Goal: Information Seeking & Learning: Check status

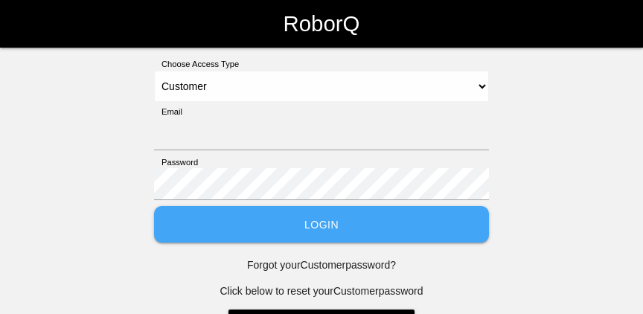
select select "Customer"
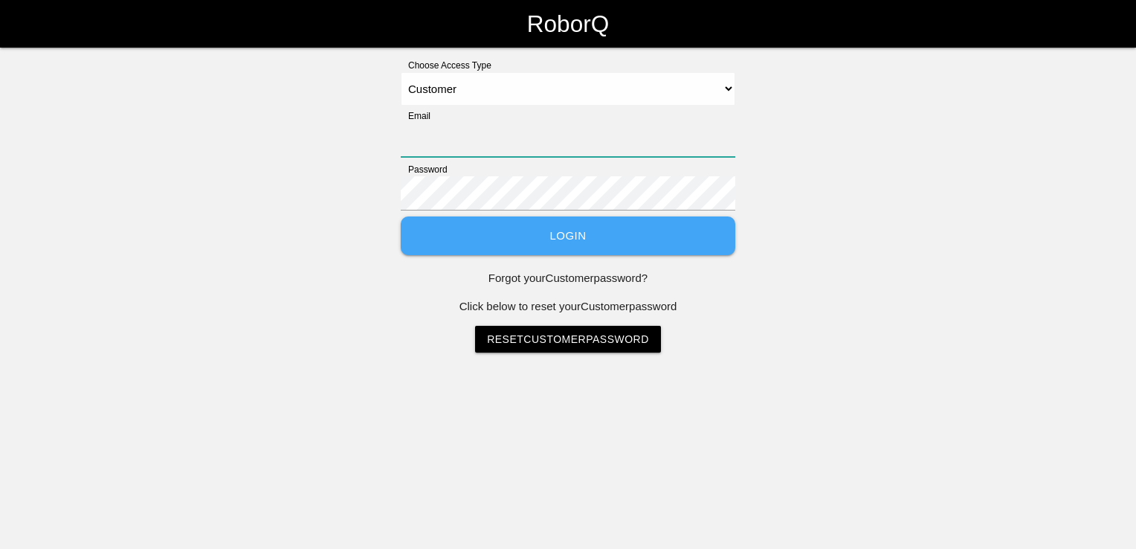
type input "[EMAIL_ADDRESS][PERSON_NAME][PERSON_NAME][DOMAIN_NAME]"
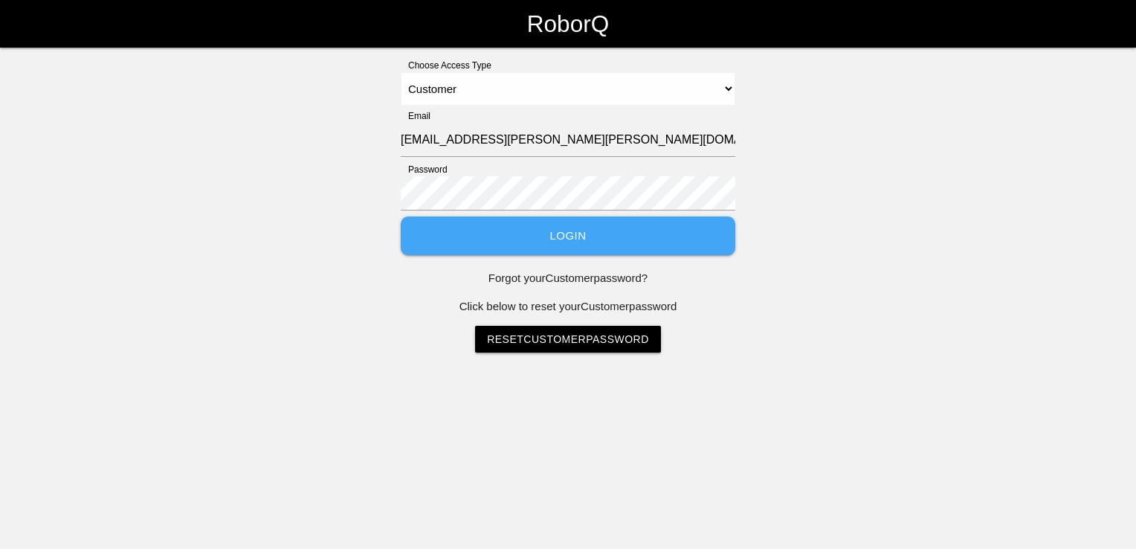
click at [562, 245] on button "Login" at bounding box center [568, 235] width 335 height 39
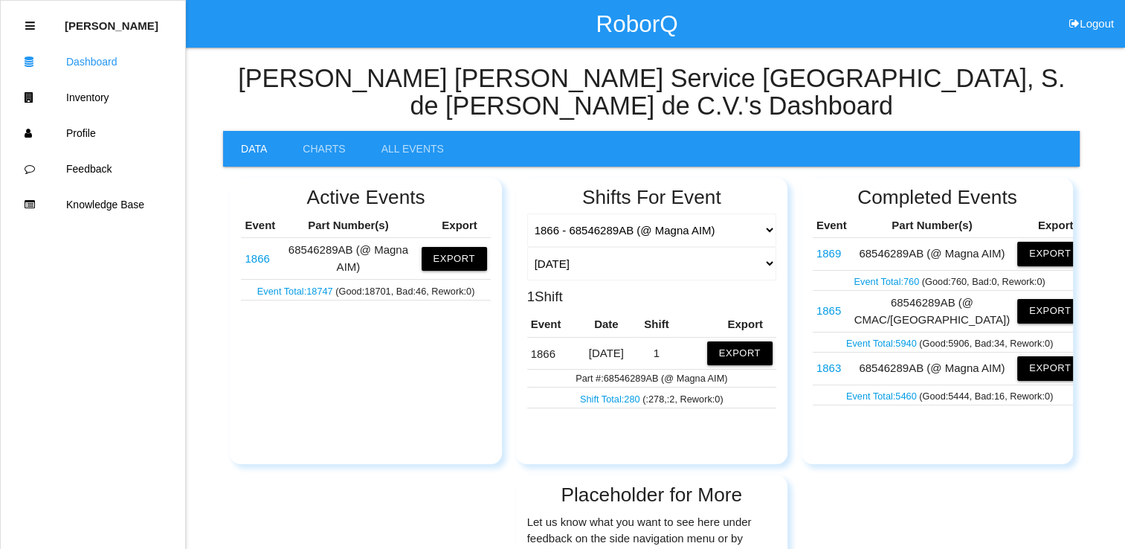
click at [610, 313] on link "Shift Total: 280" at bounding box center [611, 398] width 62 height 11
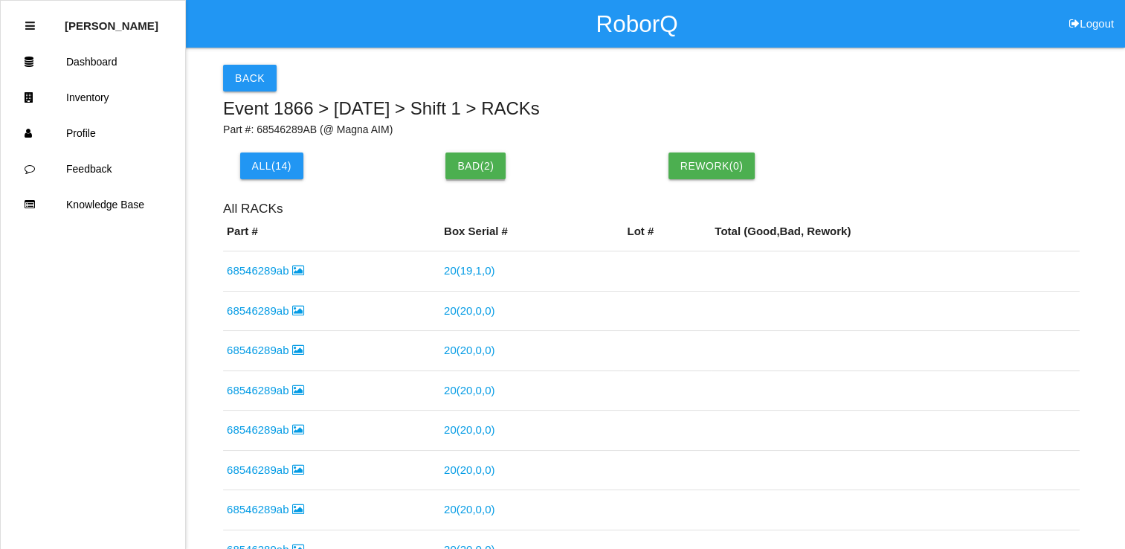
click at [488, 167] on button "Bad ( 2 )" at bounding box center [476, 165] width 60 height 27
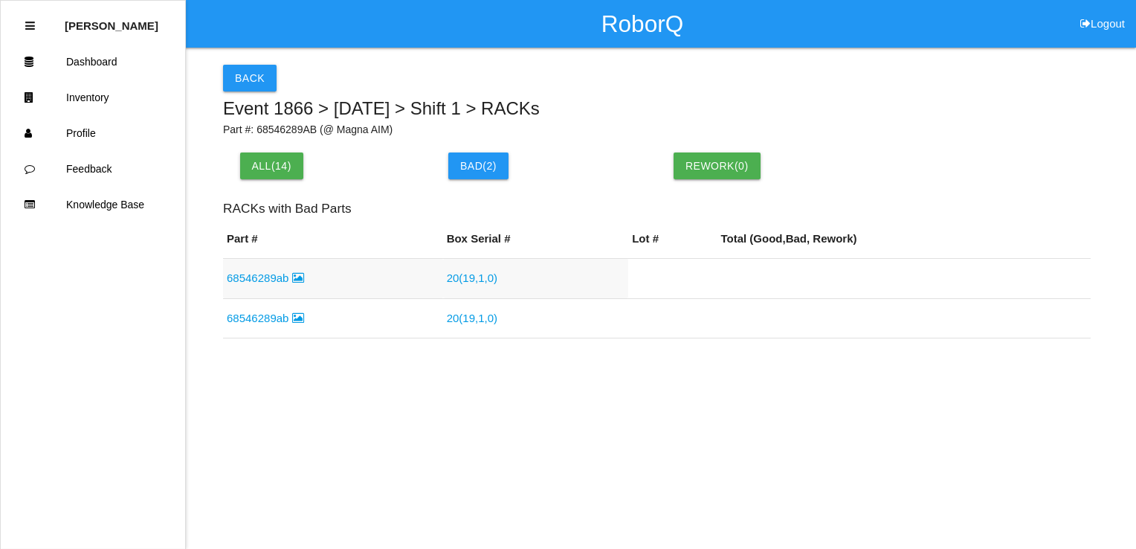
click at [461, 277] on link "20 ( 19 , 1 , 0 )" at bounding box center [472, 277] width 51 height 13
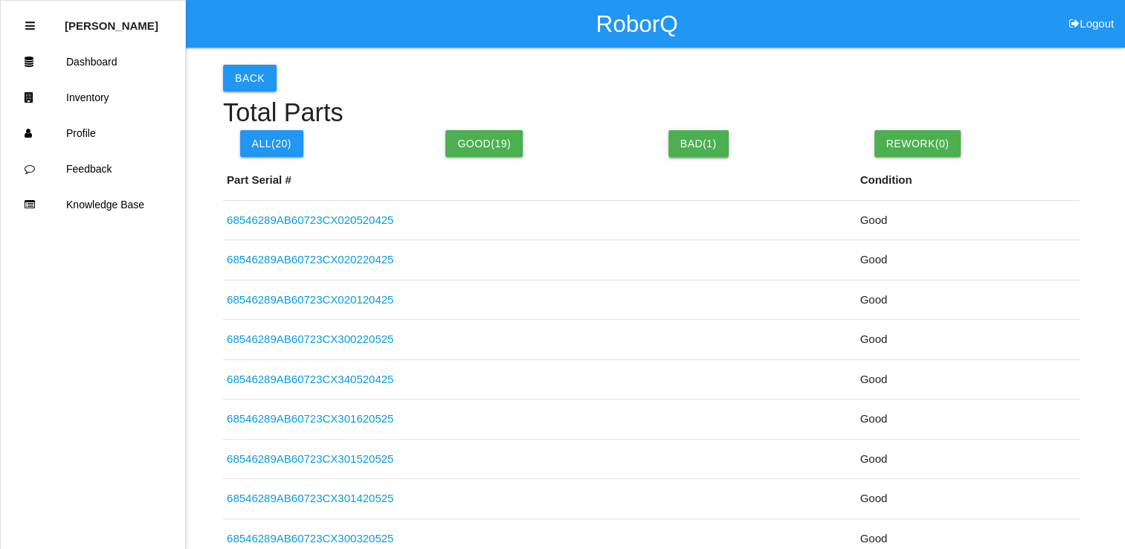
click at [642, 150] on button "Bad( 1 )" at bounding box center [699, 143] width 60 height 27
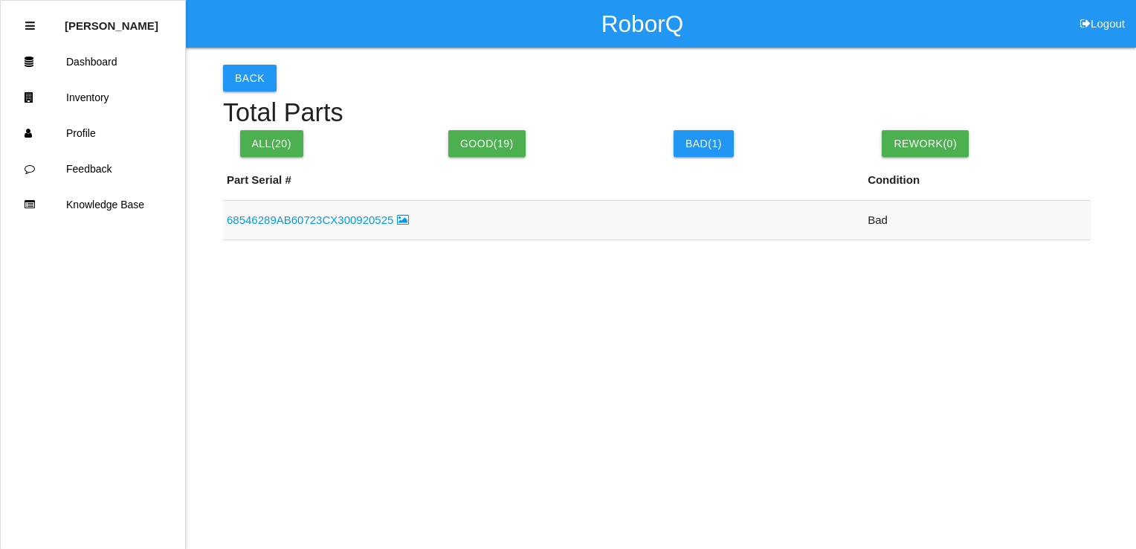
click at [324, 225] on link "68546289AB60723CX300920525" at bounding box center [318, 219] width 182 height 13
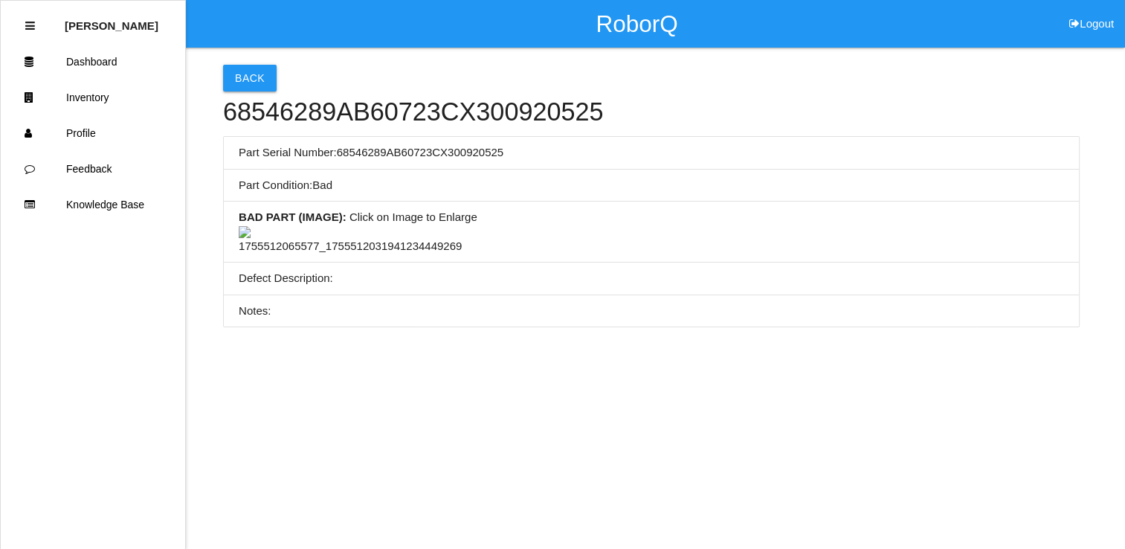
scroll to position [125, 0]
click at [361, 246] on img at bounding box center [350, 240] width 223 height 29
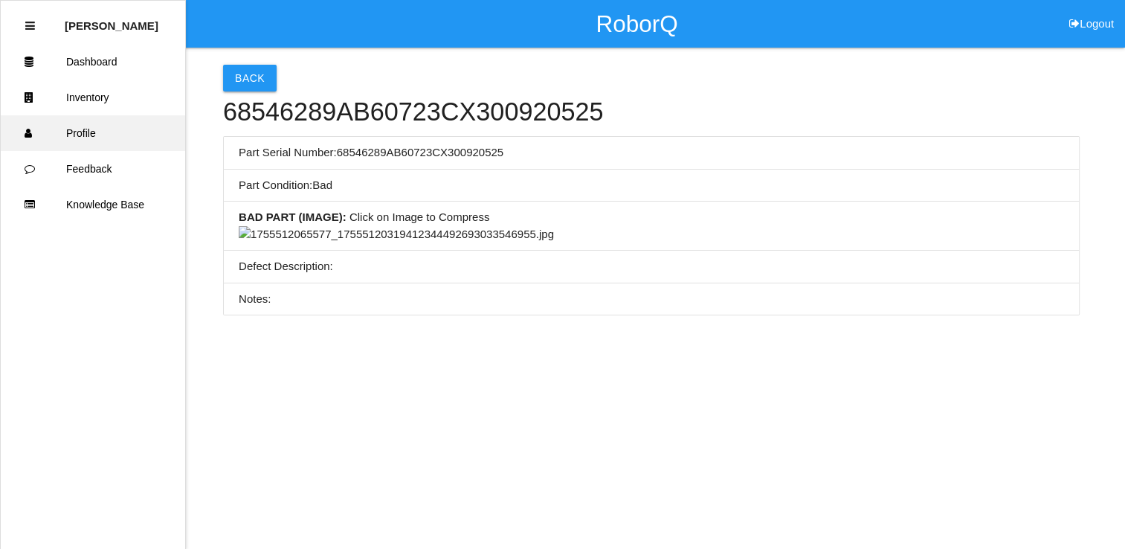
scroll to position [0, 0]
click at [250, 77] on button "Back" at bounding box center [250, 78] width 54 height 27
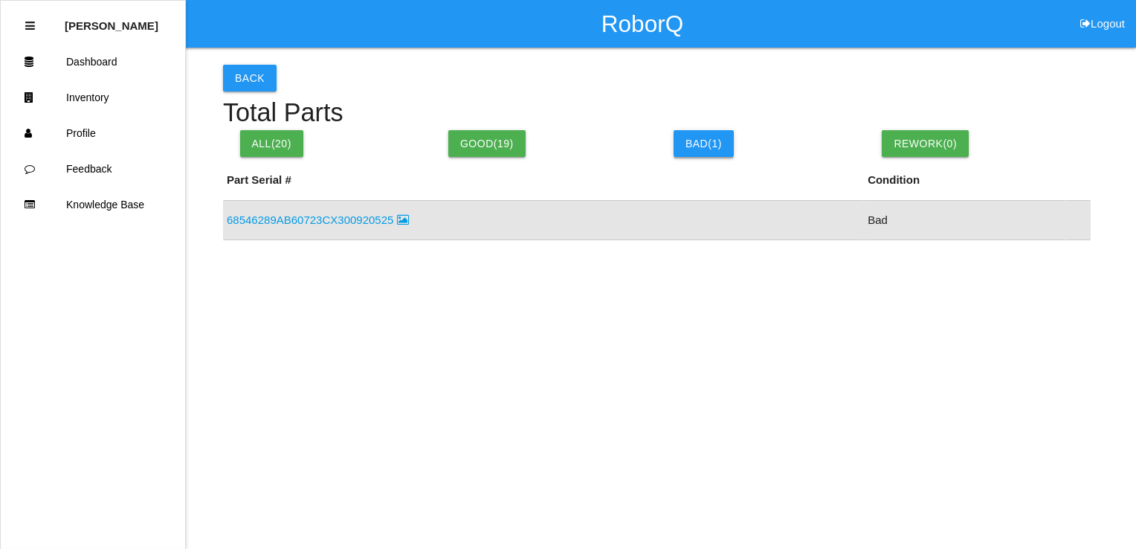
click at [642, 150] on button "Bad( 1 )" at bounding box center [704, 143] width 60 height 27
click at [231, 68] on button "Back" at bounding box center [250, 78] width 54 height 27
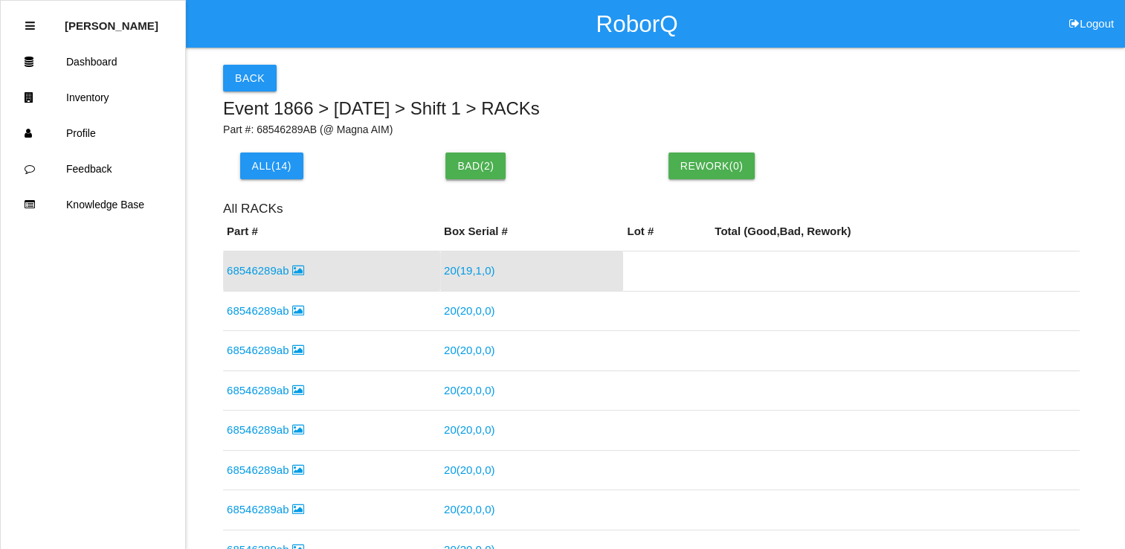
click at [483, 161] on button "Bad ( 2 )" at bounding box center [476, 165] width 60 height 27
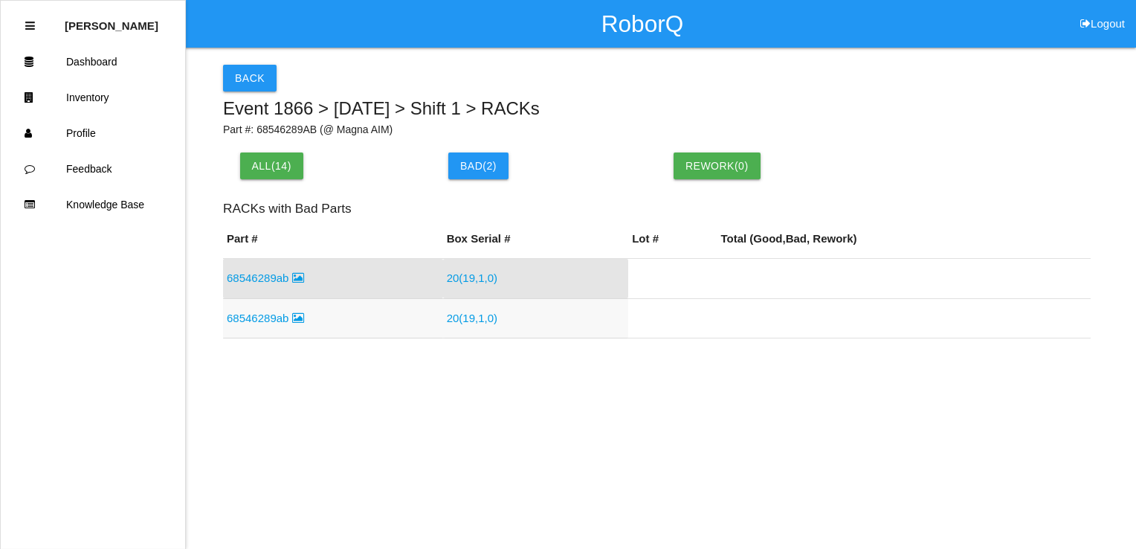
click at [251, 313] on link "68546289ab" at bounding box center [265, 318] width 77 height 13
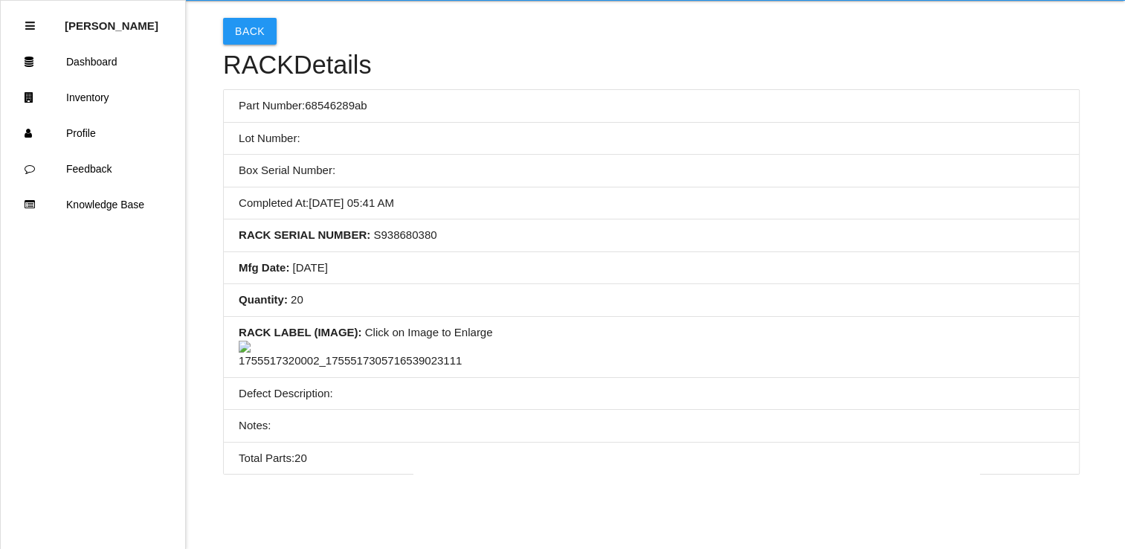
scroll to position [113, 0]
click at [396, 313] on img at bounding box center [350, 355] width 223 height 29
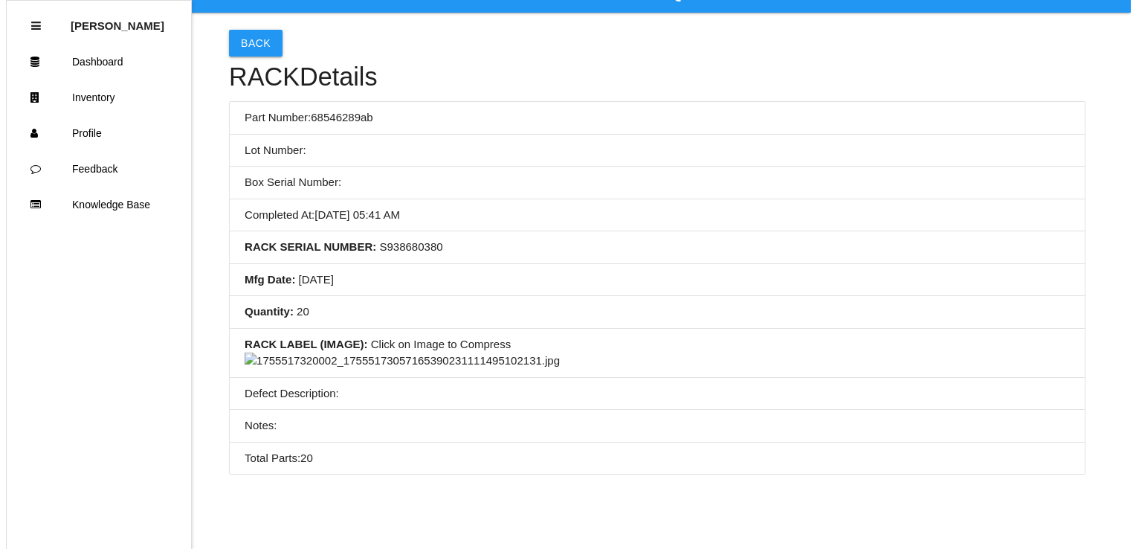
scroll to position [0, 0]
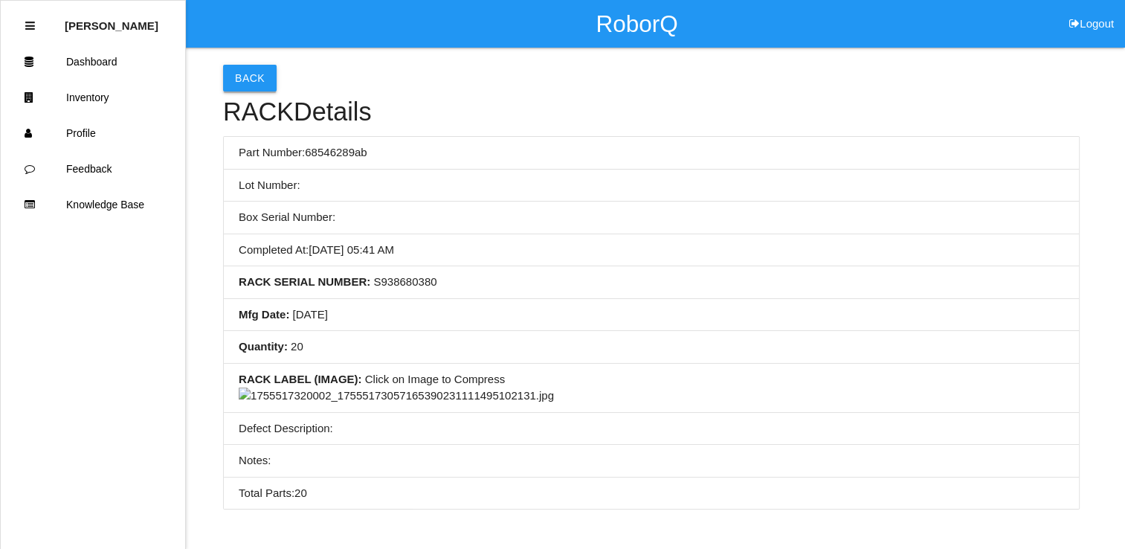
click at [247, 86] on button "Back" at bounding box center [250, 78] width 54 height 27
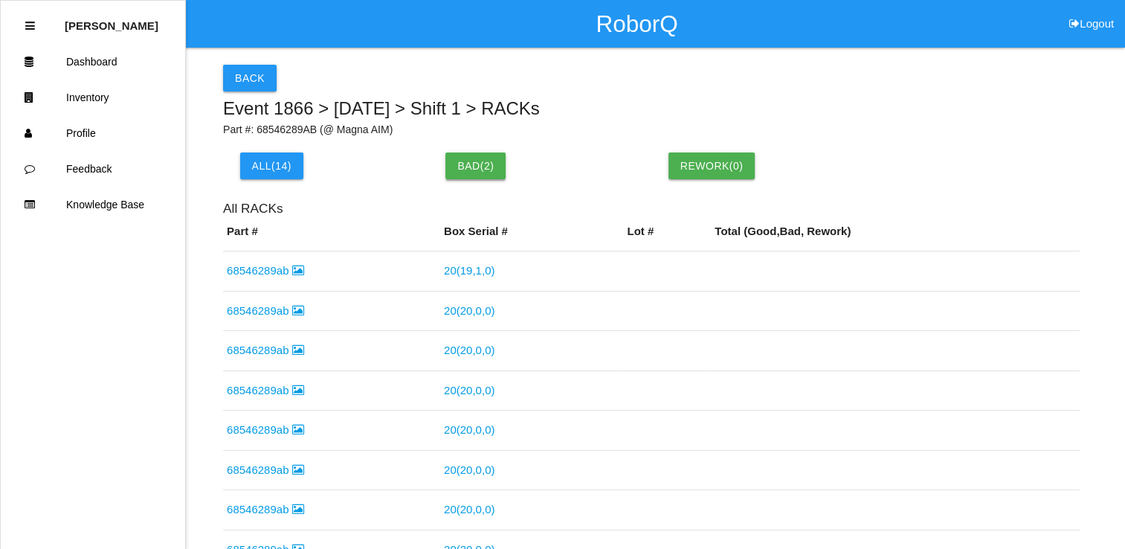
click at [485, 155] on button "Bad ( 2 )" at bounding box center [476, 165] width 60 height 27
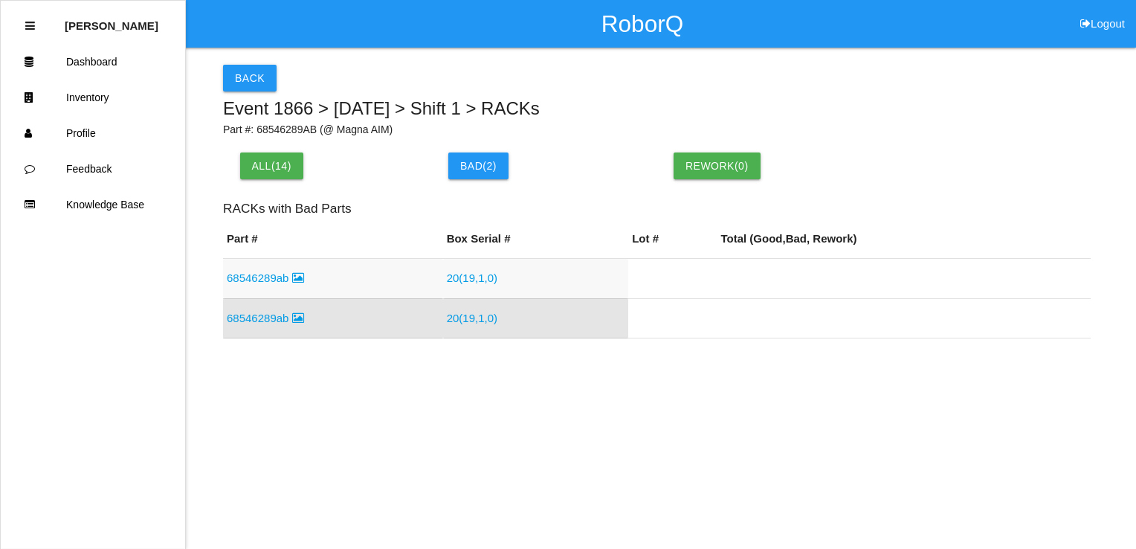
click at [255, 271] on link "68546289ab" at bounding box center [265, 277] width 77 height 13
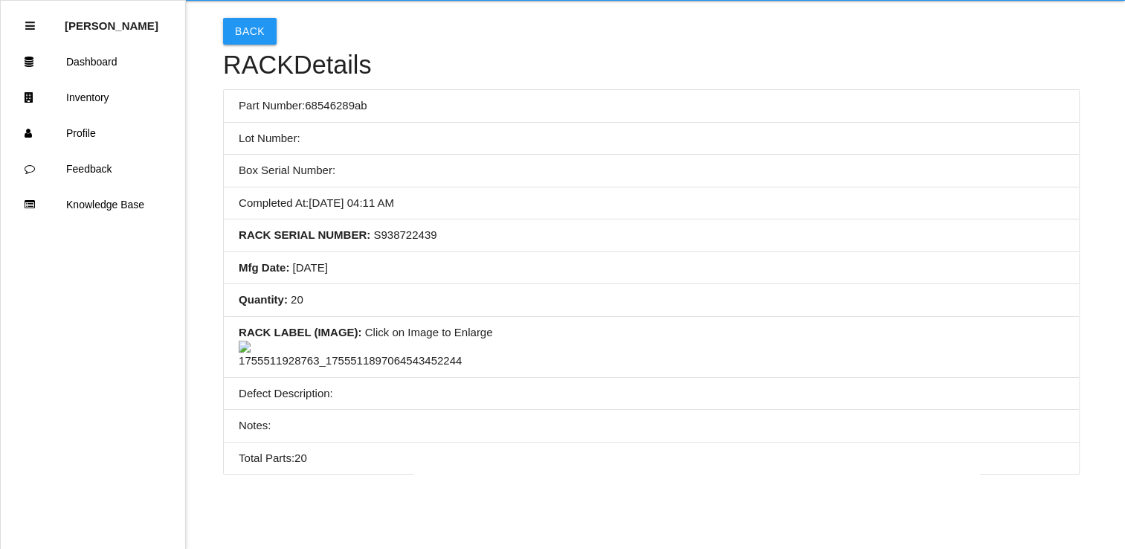
scroll to position [187, 0]
click at [345, 313] on img at bounding box center [350, 355] width 223 height 29
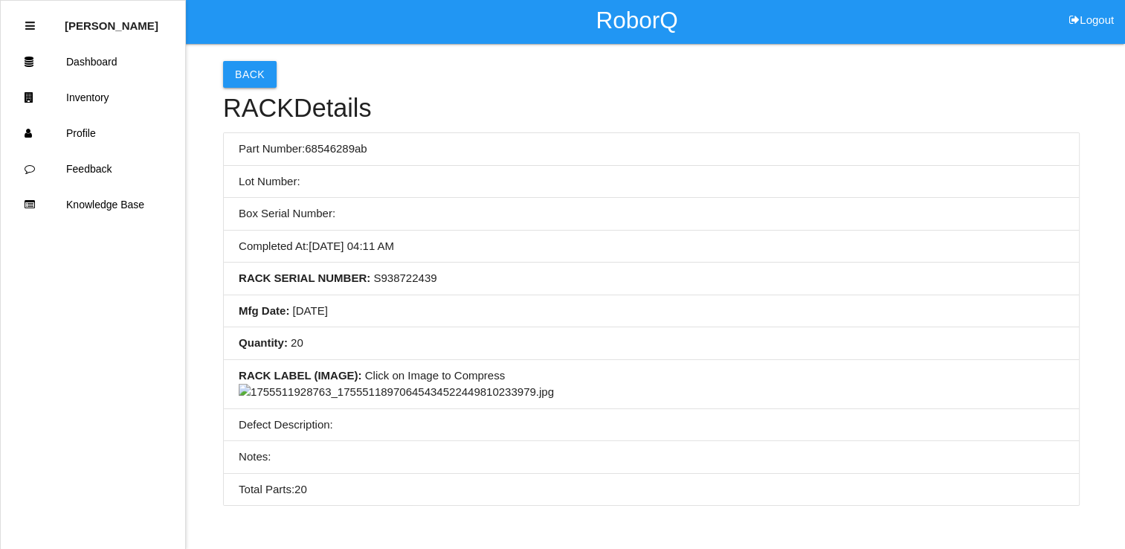
scroll to position [0, 0]
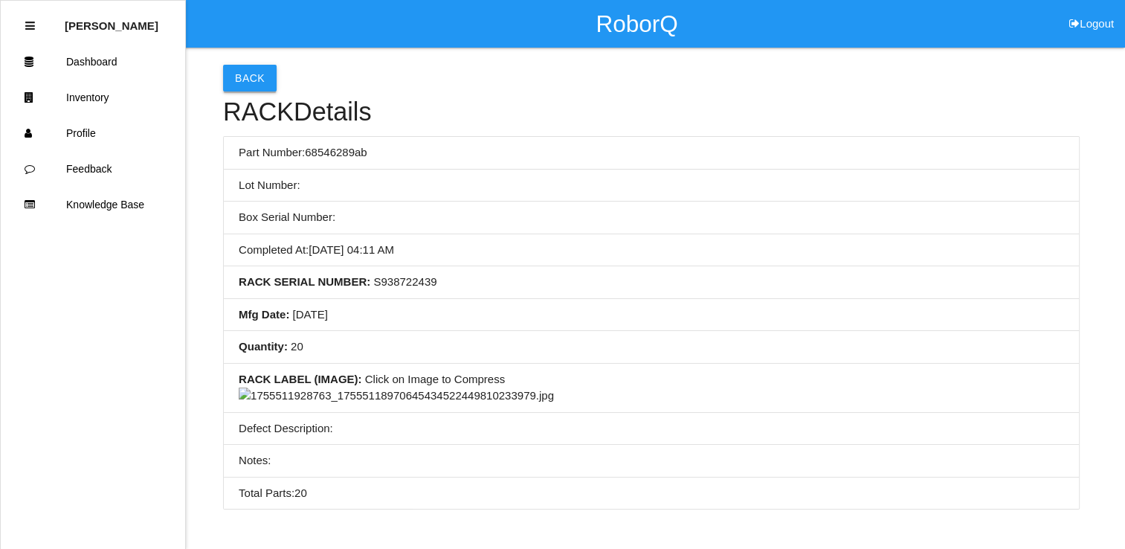
click at [238, 72] on button "Back" at bounding box center [250, 78] width 54 height 27
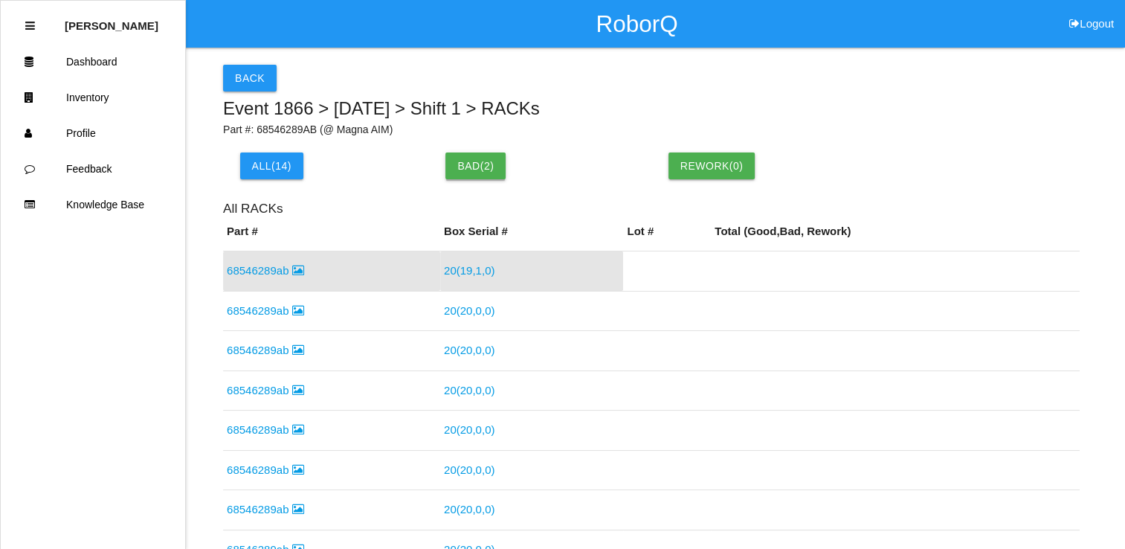
click at [475, 155] on button "Bad ( 2 )" at bounding box center [476, 165] width 60 height 27
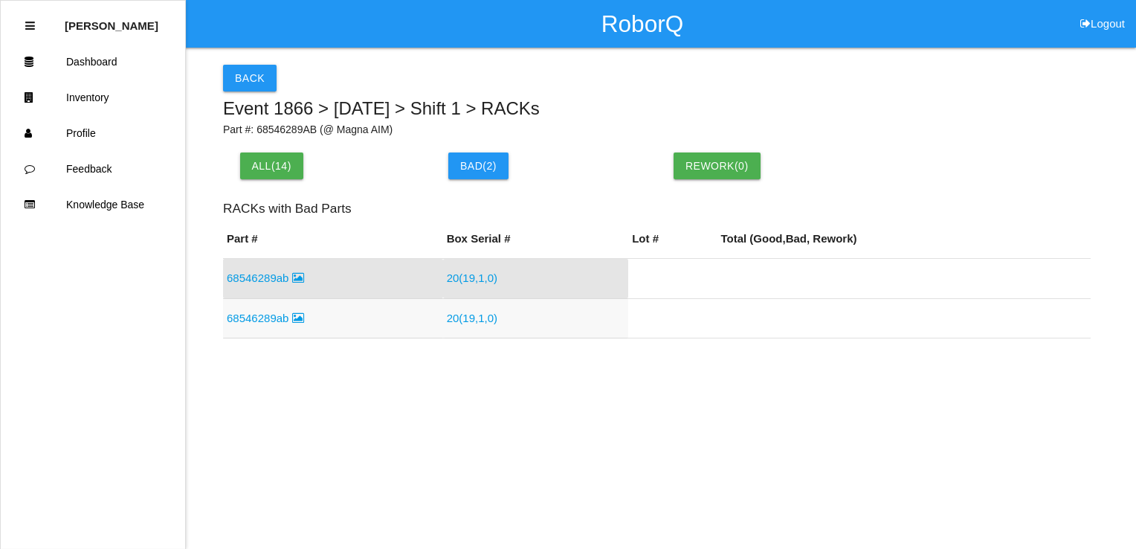
click at [448, 313] on td "20 ( 19 , 1 , 0 )" at bounding box center [536, 318] width 186 height 40
click at [455, 313] on link "20 ( 19 , 1 , 0 )" at bounding box center [472, 318] width 51 height 13
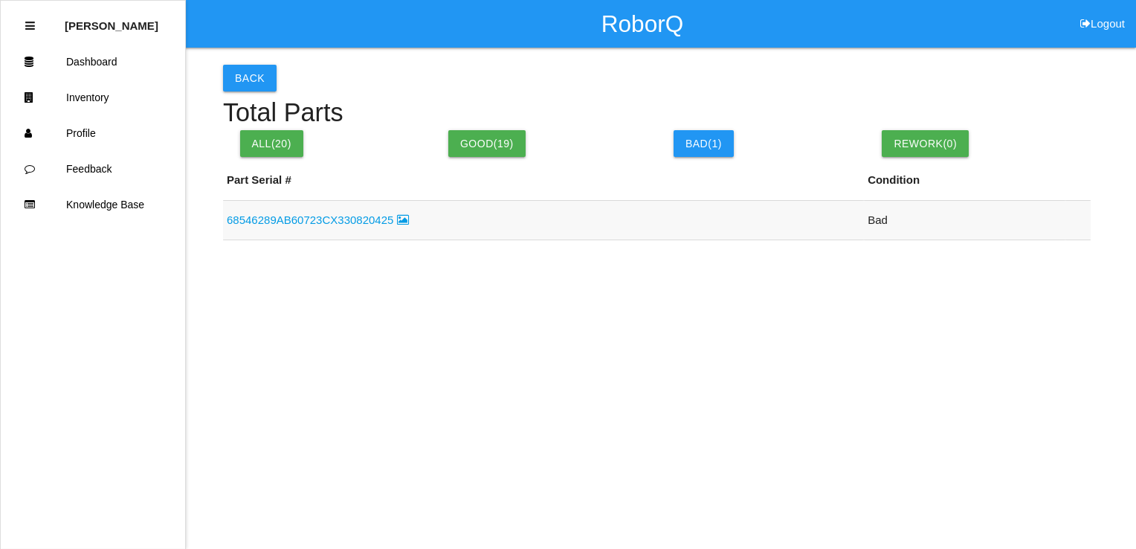
click at [366, 218] on link "68546289AB60723CX330820425" at bounding box center [318, 219] width 182 height 13
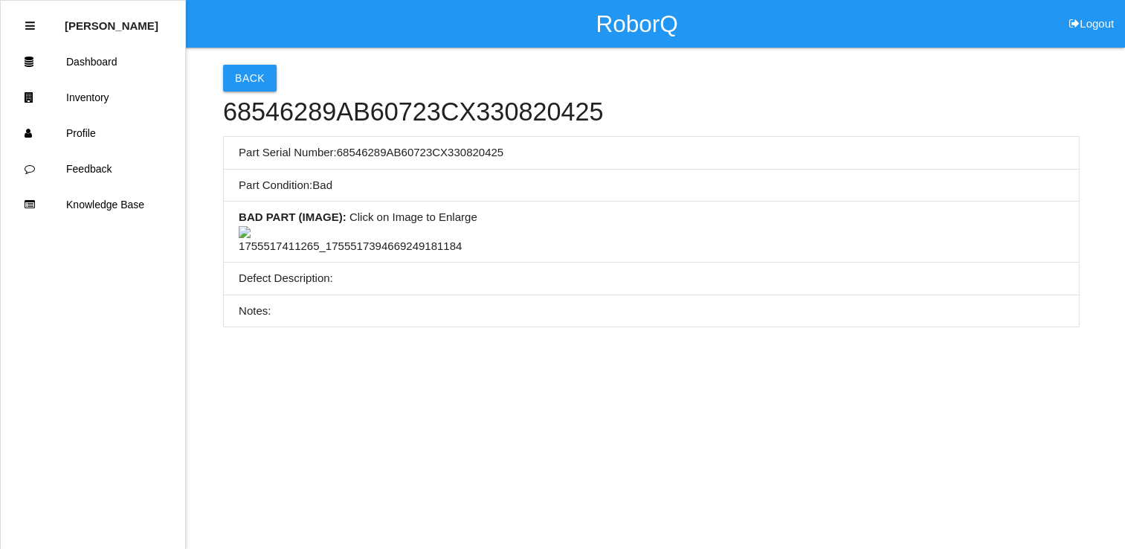
scroll to position [74, 0]
click at [362, 255] on img at bounding box center [350, 240] width 223 height 29
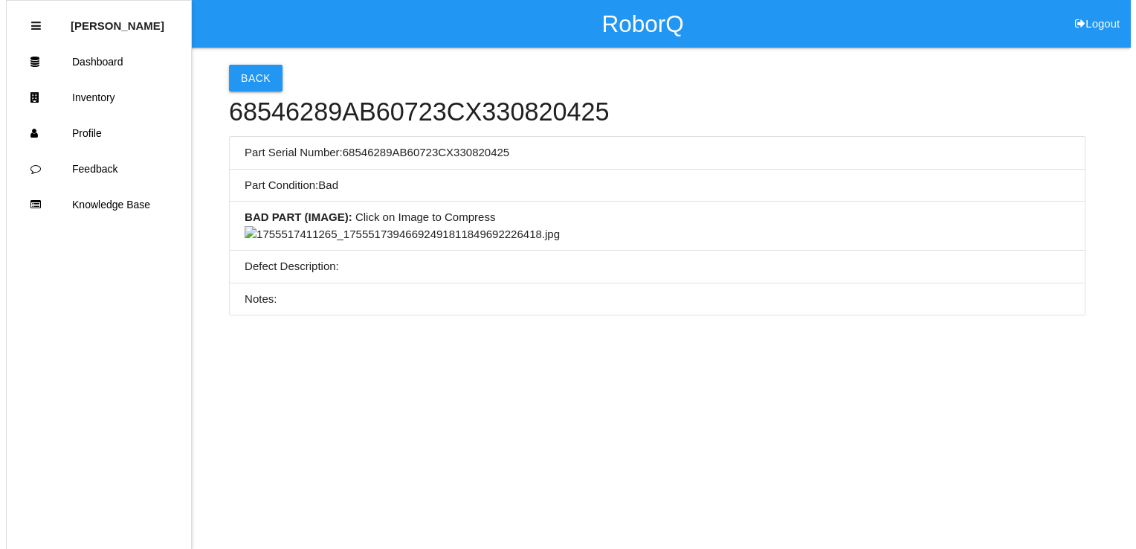
scroll to position [0, 0]
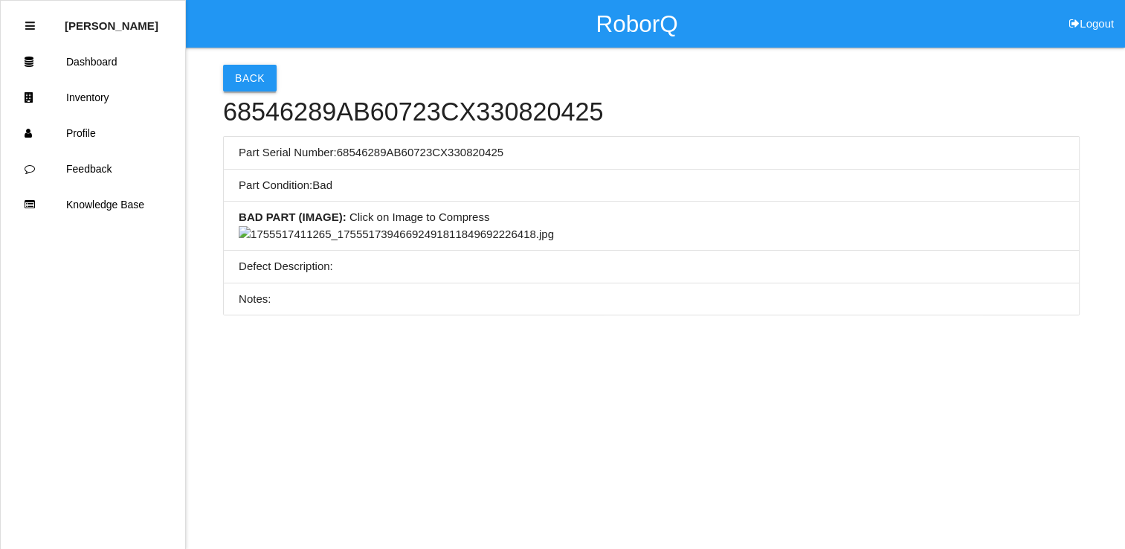
click at [251, 71] on button "Back" at bounding box center [250, 78] width 54 height 27
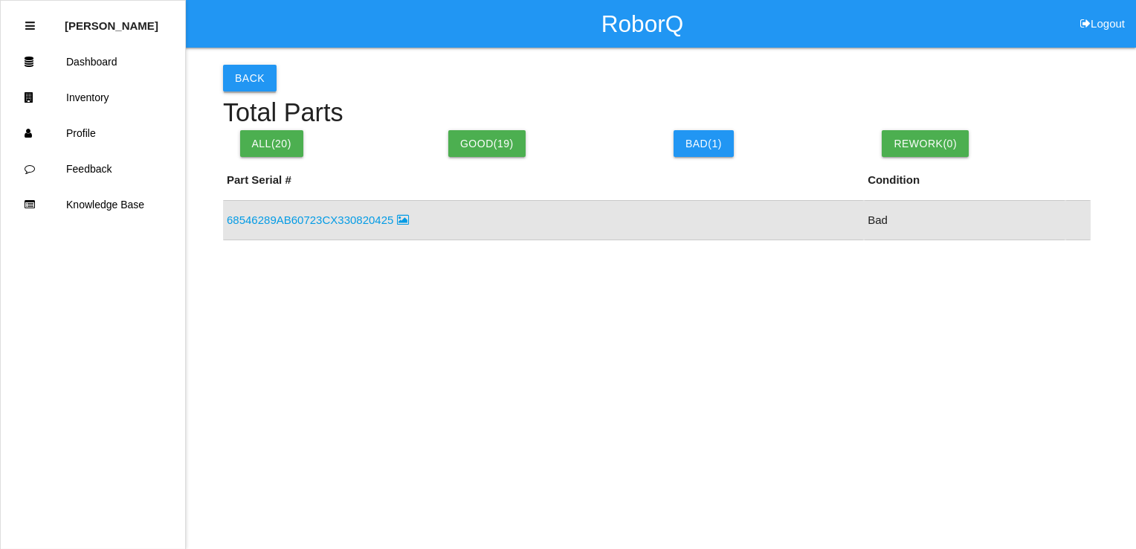
click at [235, 75] on button "Back" at bounding box center [250, 78] width 54 height 27
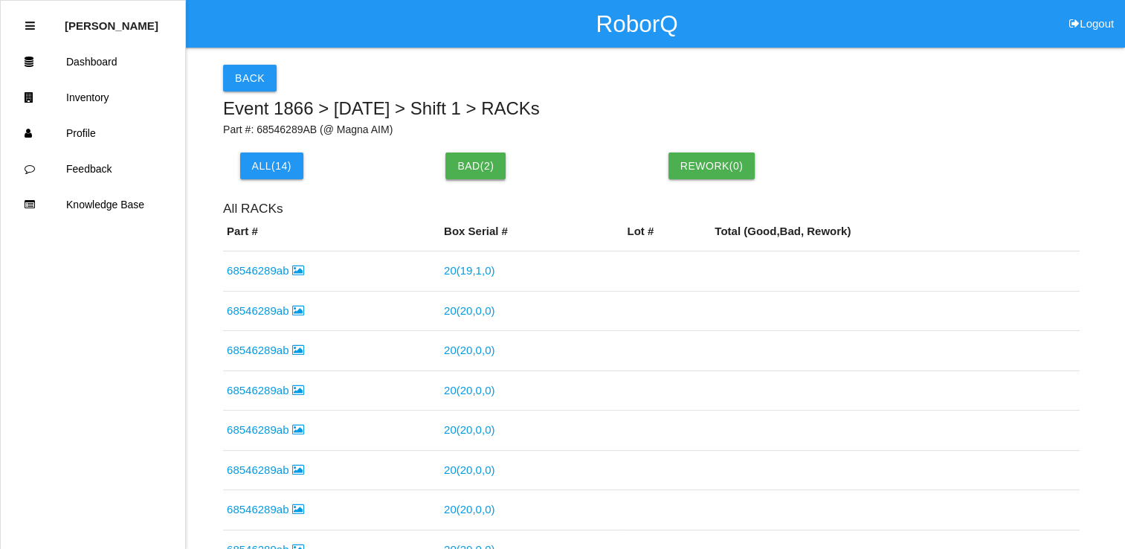
click at [480, 174] on button "Bad ( 2 )" at bounding box center [476, 165] width 60 height 27
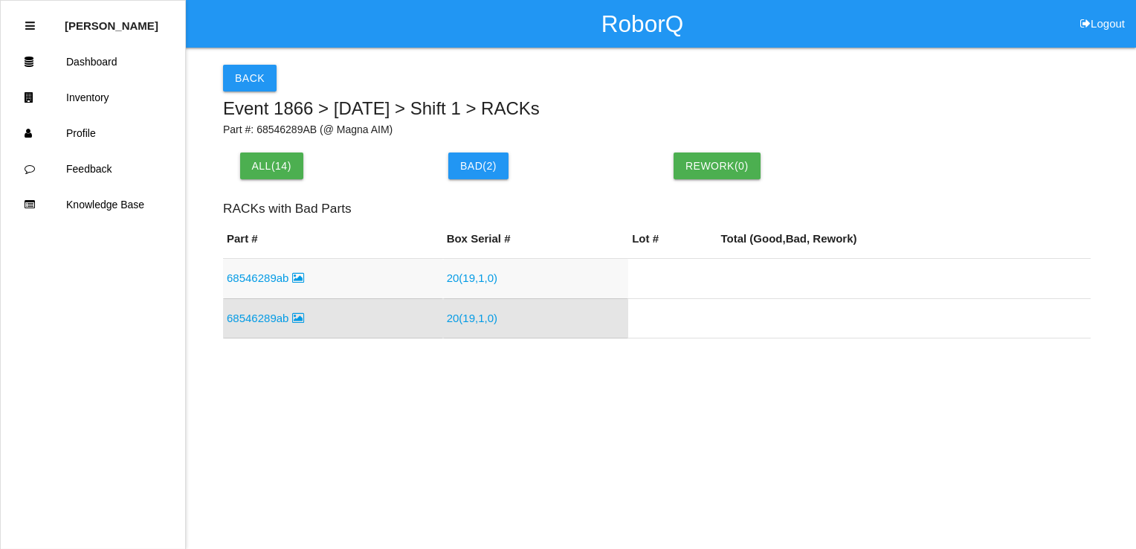
click at [458, 274] on link "20 ( 19 , 1 , 0 )" at bounding box center [472, 277] width 51 height 13
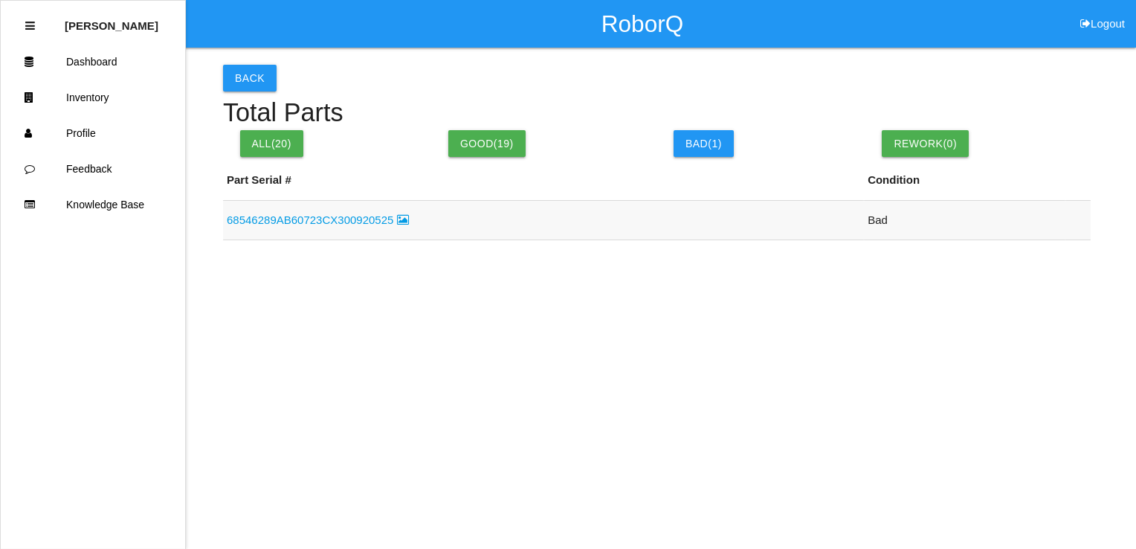
click at [333, 219] on link "68546289AB60723CX300920525" at bounding box center [318, 219] width 182 height 13
